Goal: Task Accomplishment & Management: Use online tool/utility

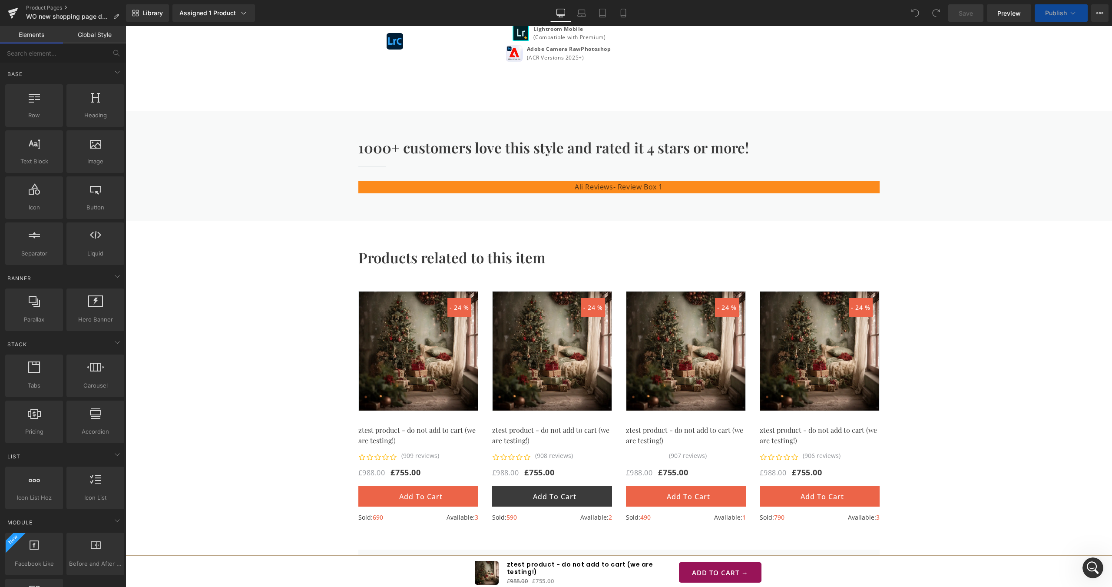
scroll to position [912, 0]
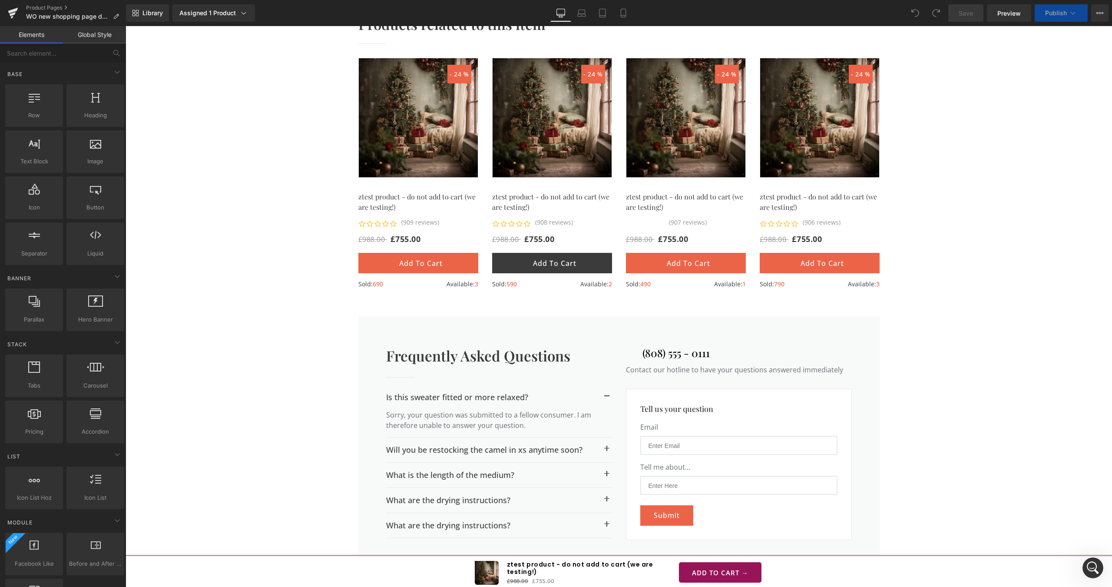
click at [507, 273] on button "Add To Cart" at bounding box center [552, 263] width 120 height 20
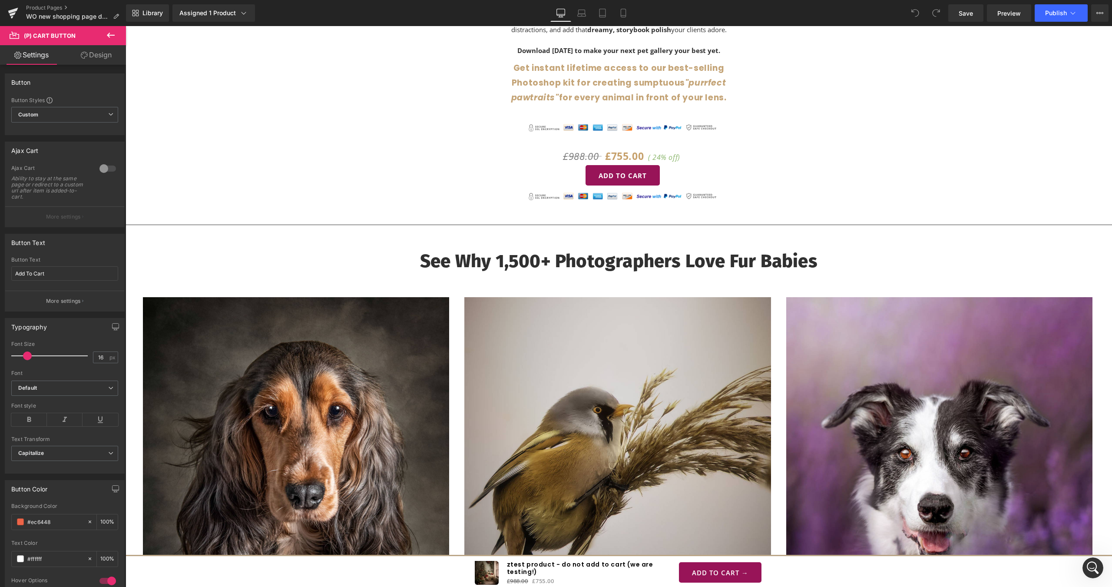
scroll to position [2476, 0]
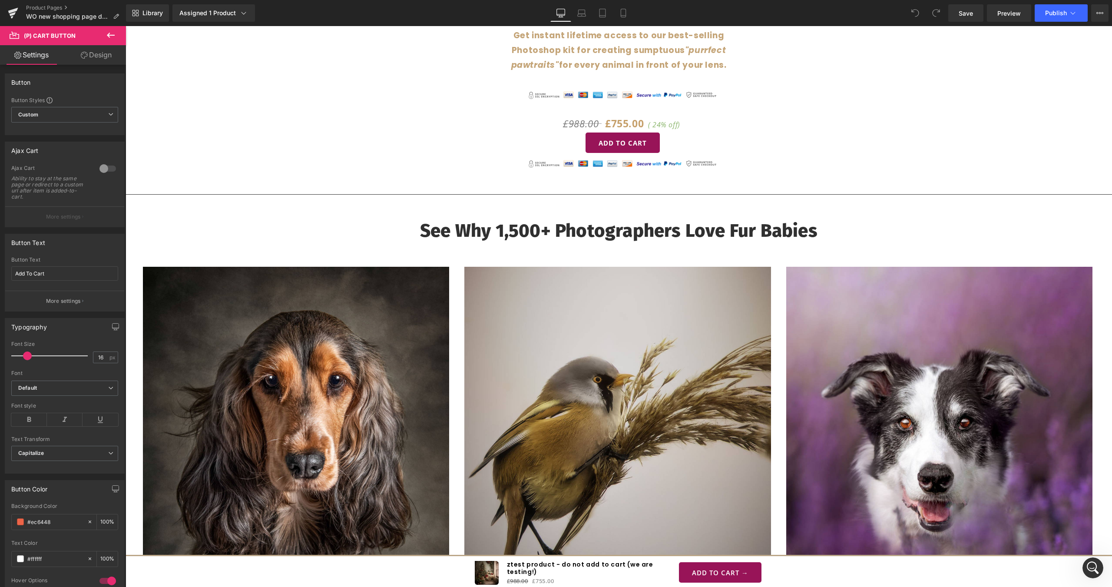
click at [126, 26] on span at bounding box center [126, 26] width 0 height 0
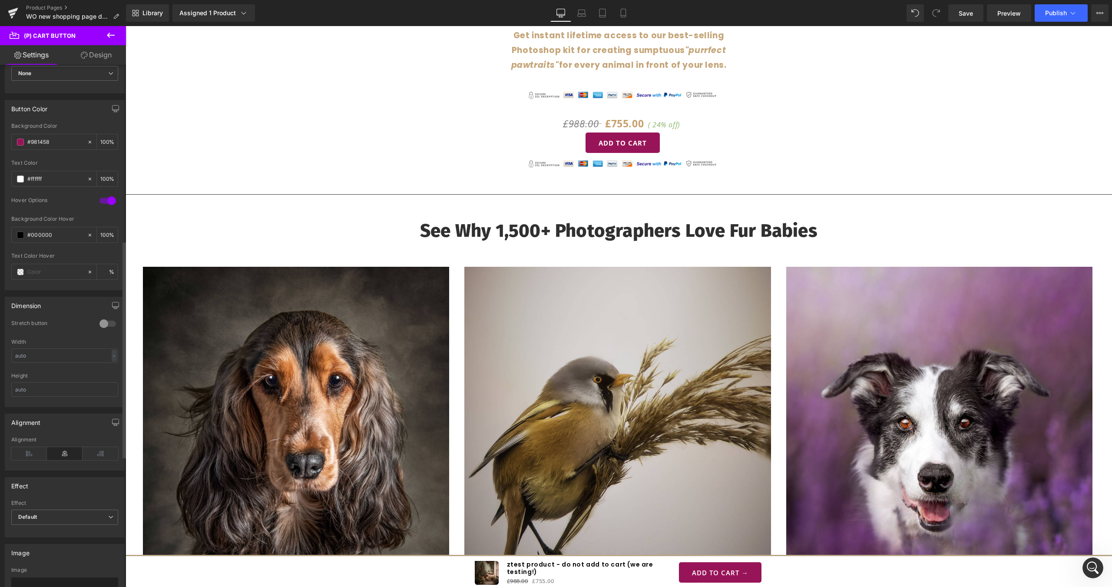
scroll to position [434, 0]
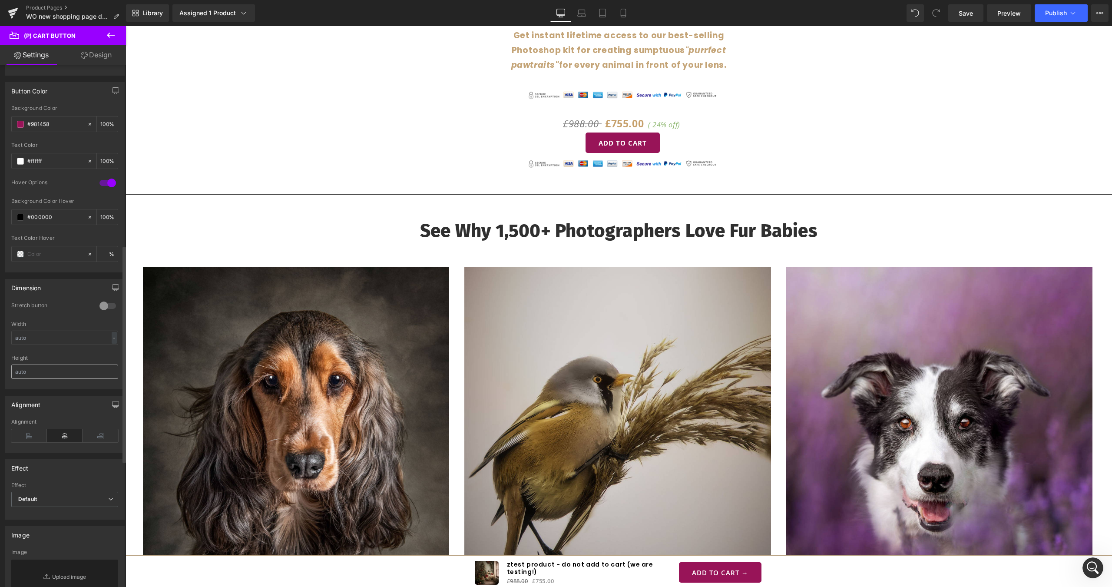
click at [68, 371] on input "text" at bounding box center [64, 371] width 107 height 14
type input "2"
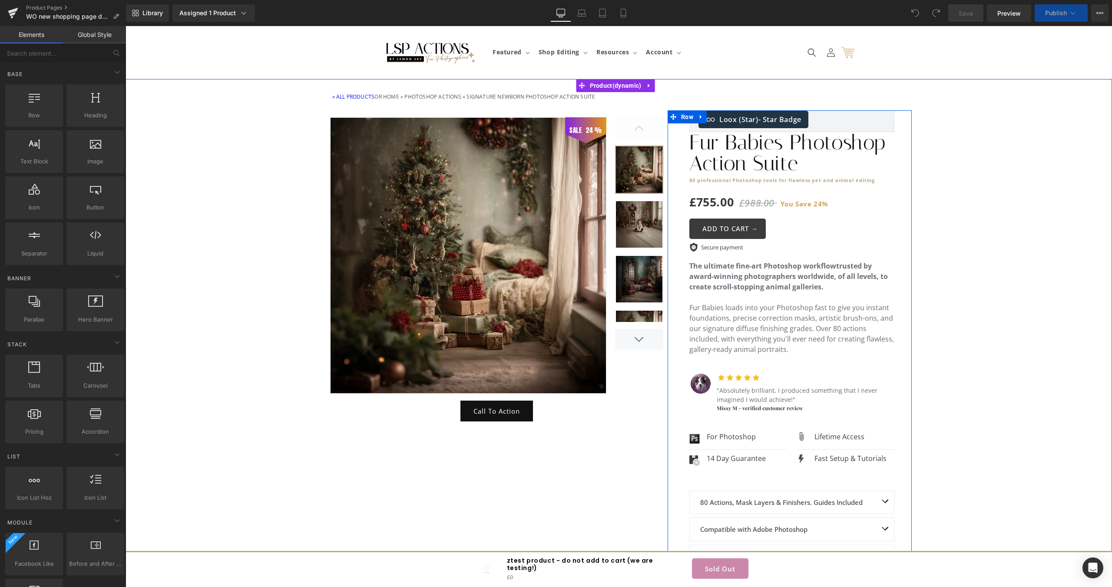
click at [698, 230] on div "ADD TO CART → (P) Cart Button" at bounding box center [791, 229] width 205 height 20
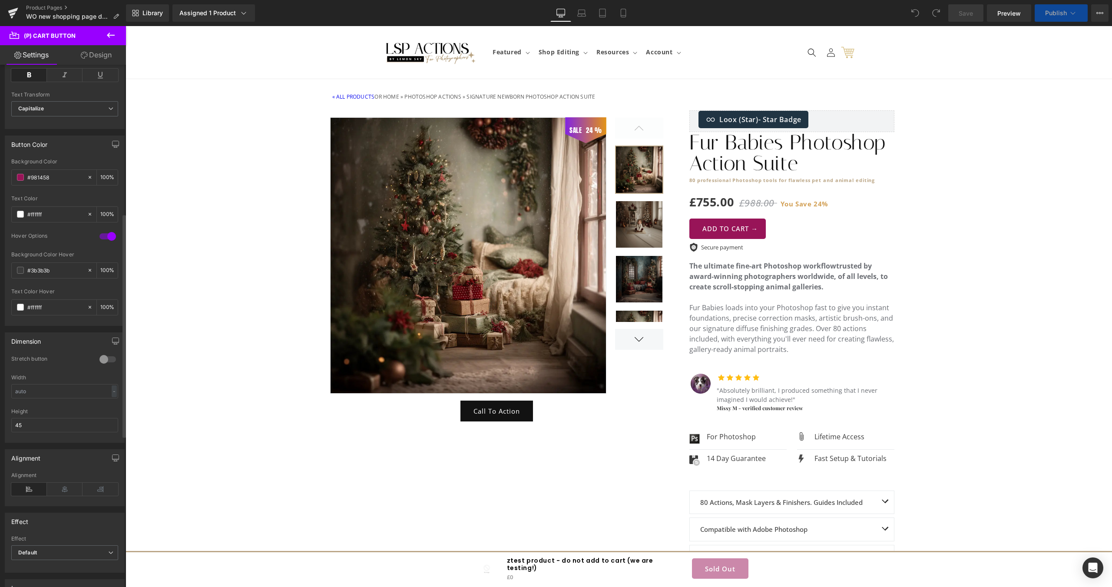
scroll to position [348, 0]
click at [43, 424] on input "45" at bounding box center [64, 422] width 107 height 14
type input "2"
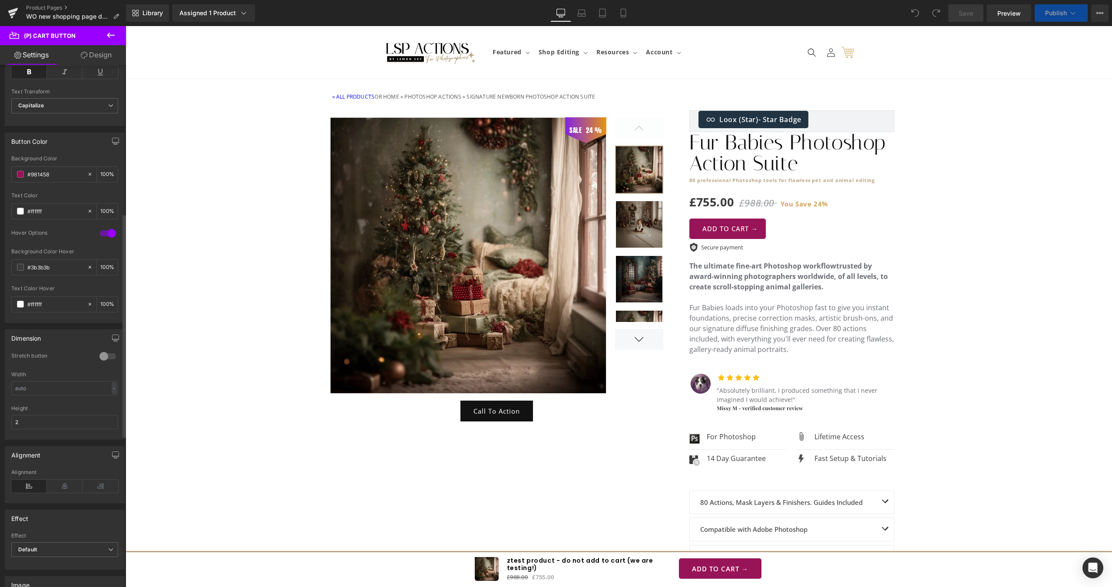
click at [45, 407] on div "Height" at bounding box center [64, 408] width 107 height 6
click at [93, 447] on div "Alignment" at bounding box center [64, 455] width 119 height 17
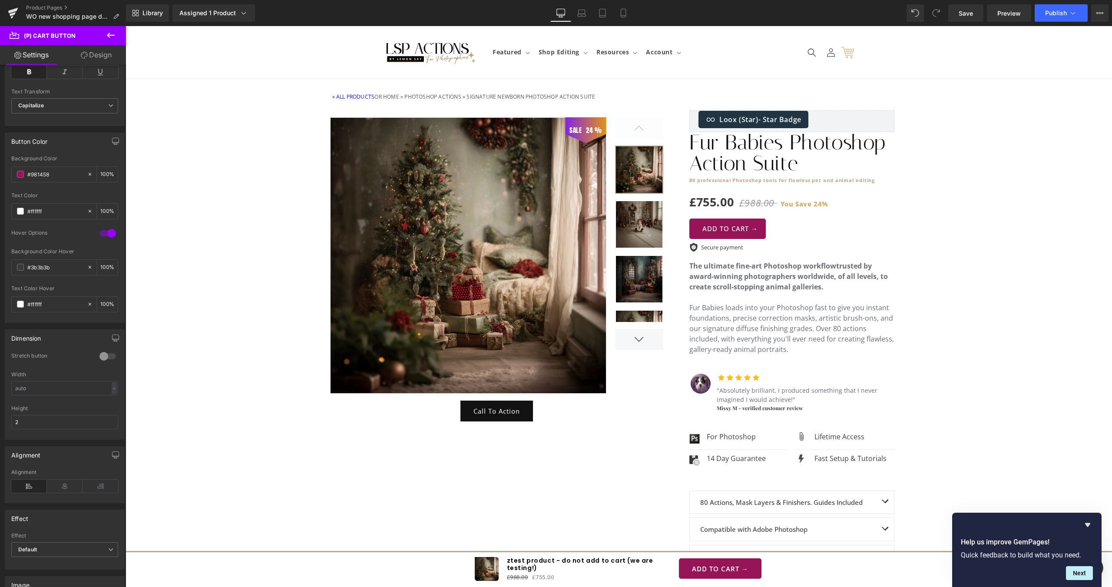
scroll to position [0, 0]
